Goal: Task Accomplishment & Management: Use online tool/utility

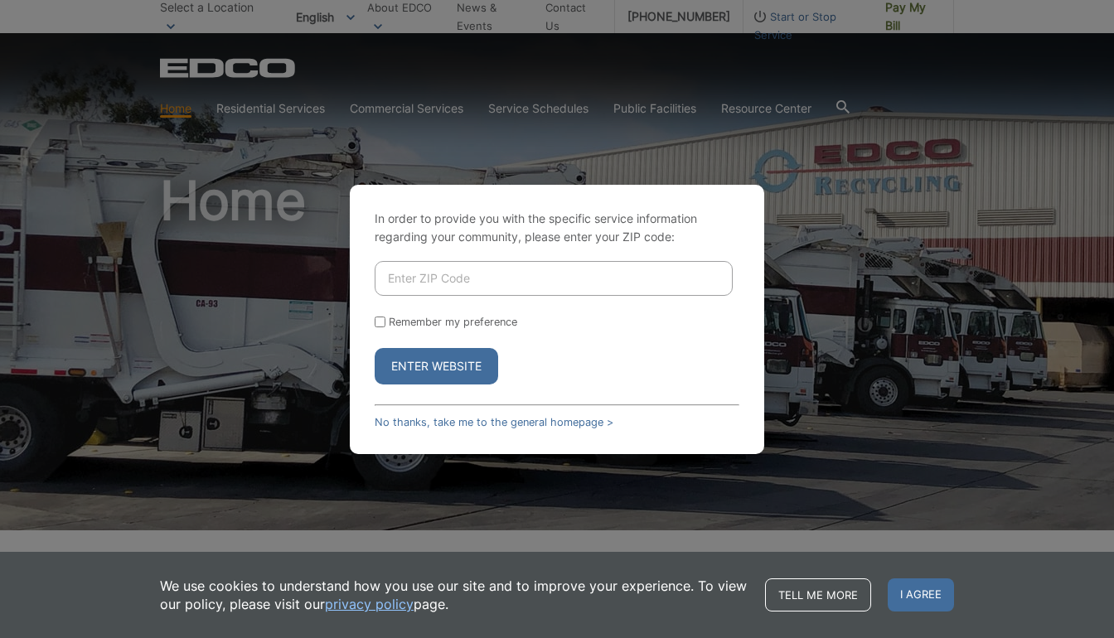
click at [496, 291] on input "Enter ZIP Code" at bounding box center [554, 278] width 358 height 35
type input "91941"
click at [425, 367] on button "Enter Website" at bounding box center [437, 366] width 124 height 36
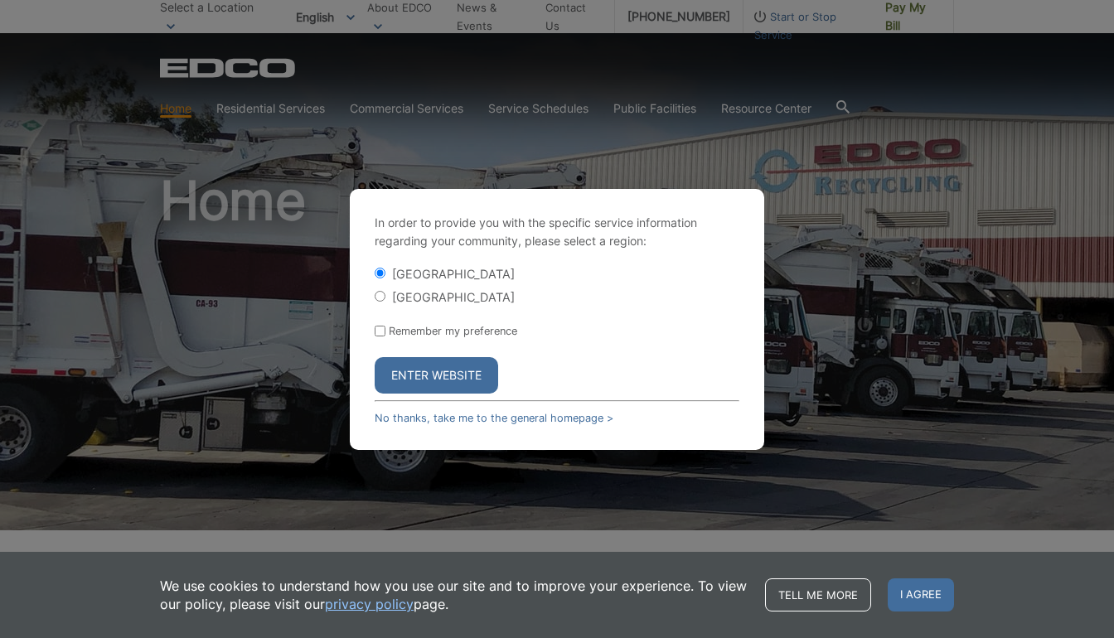
click at [427, 371] on button "Enter Website" at bounding box center [437, 375] width 124 height 36
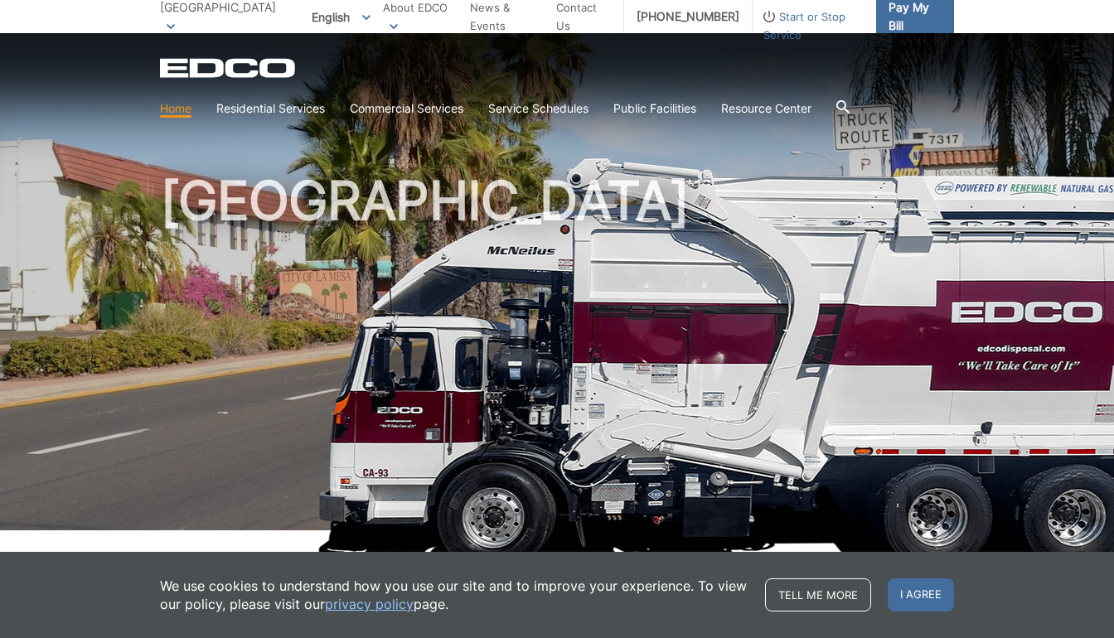
click at [901, 29] on link "Pay My Bill" at bounding box center [915, 16] width 78 height 33
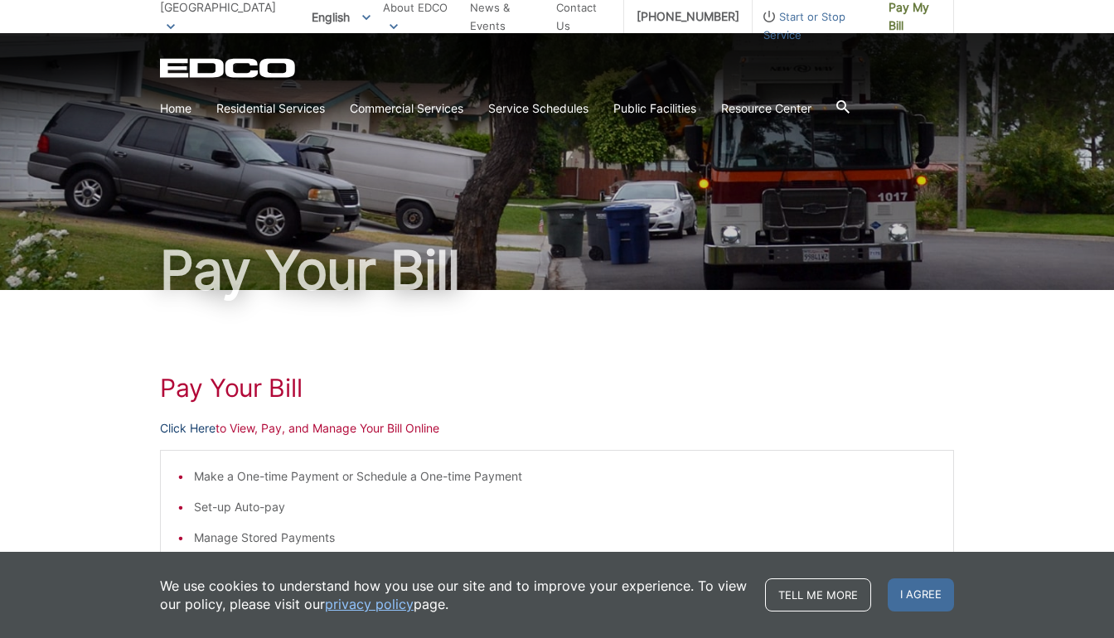
click at [179, 431] on link "Click Here" at bounding box center [188, 429] width 56 height 18
